Goal: Use online tool/utility: Use online tool/utility

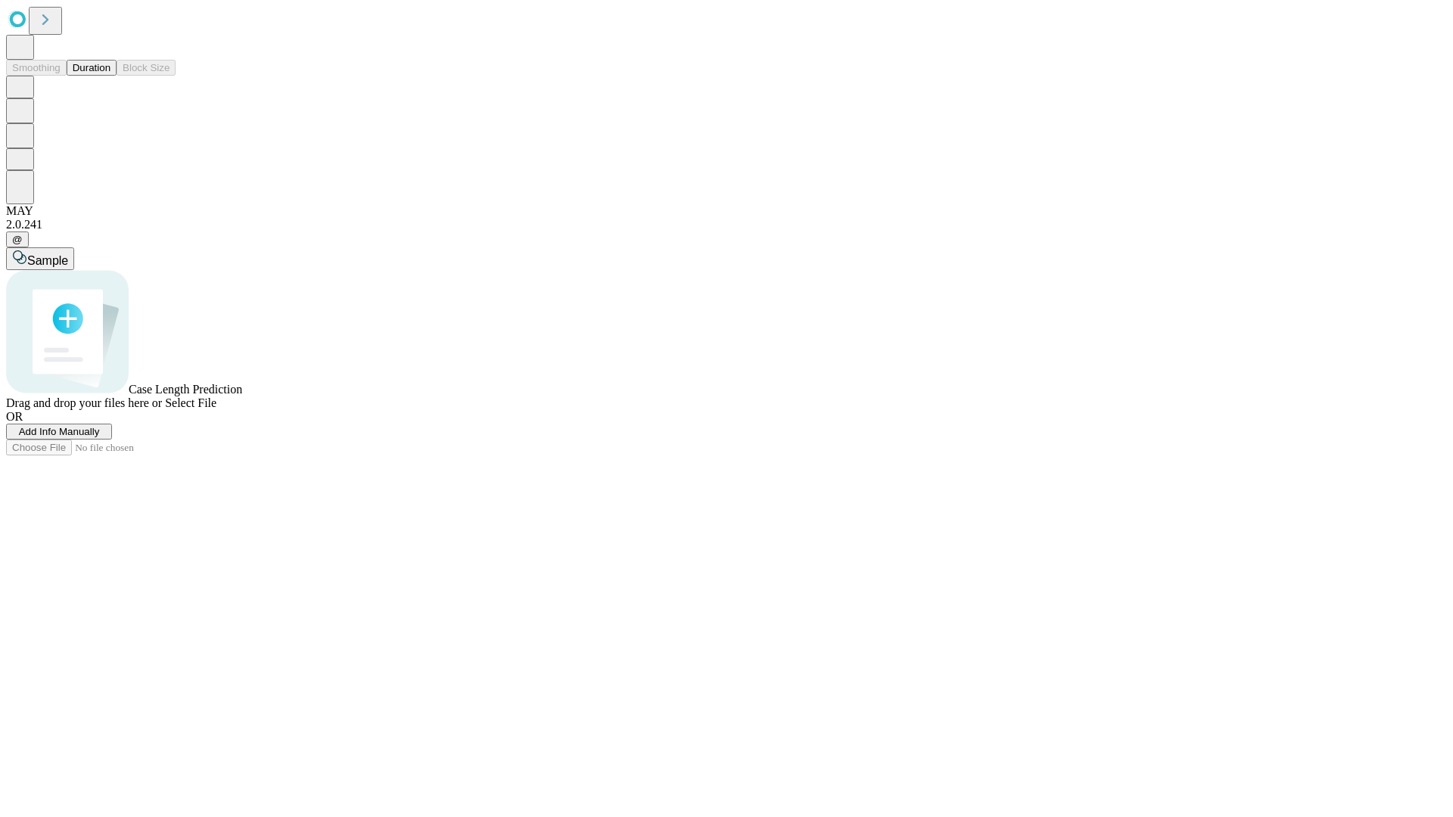
click at [111, 76] on button "Duration" at bounding box center [92, 68] width 50 height 16
click at [216, 409] on span "Select File" at bounding box center [190, 403] width 51 height 13
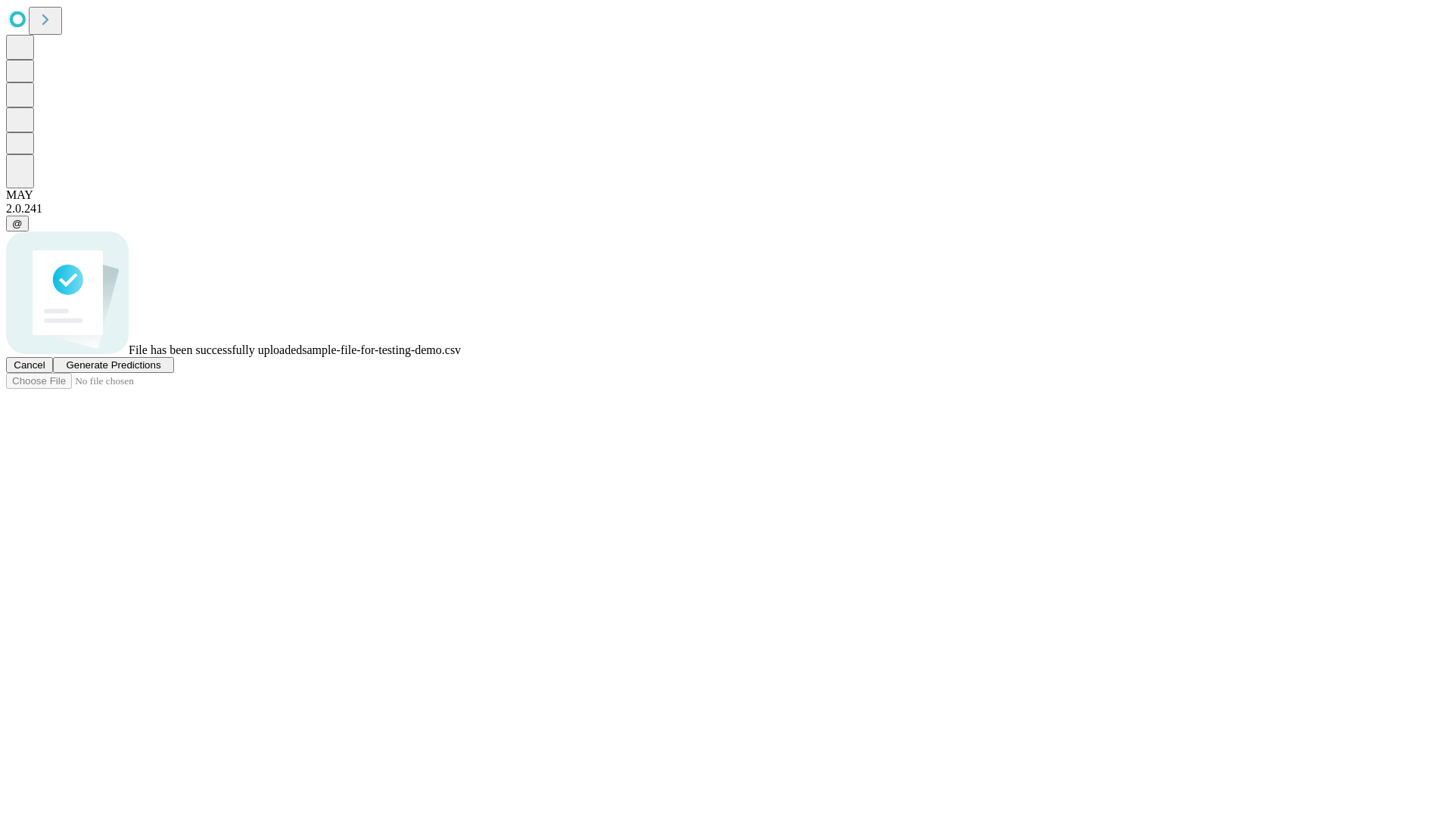
click at [160, 371] on span "Generate Predictions" at bounding box center [113, 365] width 95 height 11
